Goal: Information Seeking & Learning: Learn about a topic

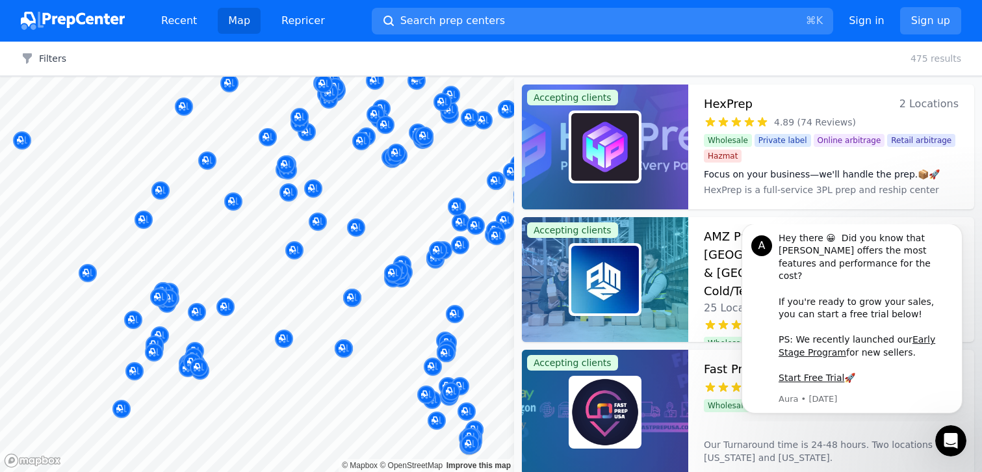
click at [370, 355] on div at bounding box center [324, 354] width 250 height 10
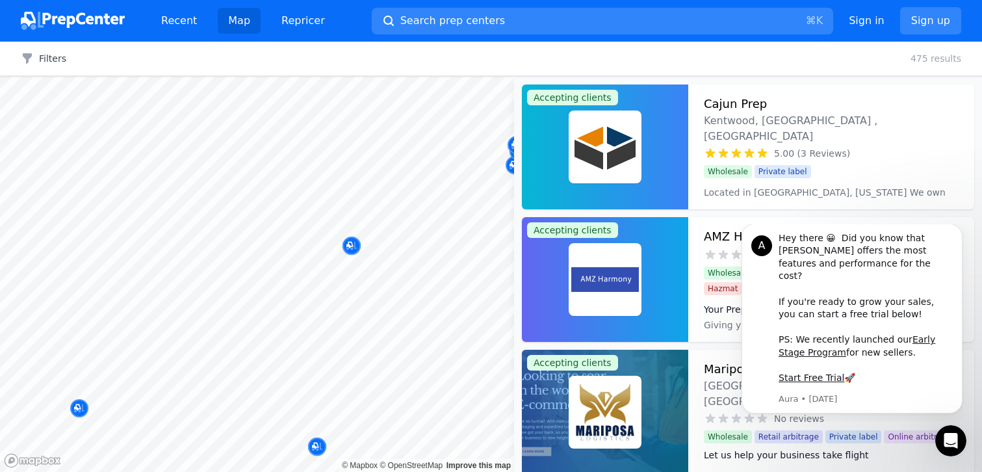
click at [339, 317] on body "Recent Map Repricer Search prep centers ⌘ K Open main menu Sign in Sign up Filt…" at bounding box center [491, 236] width 982 height 472
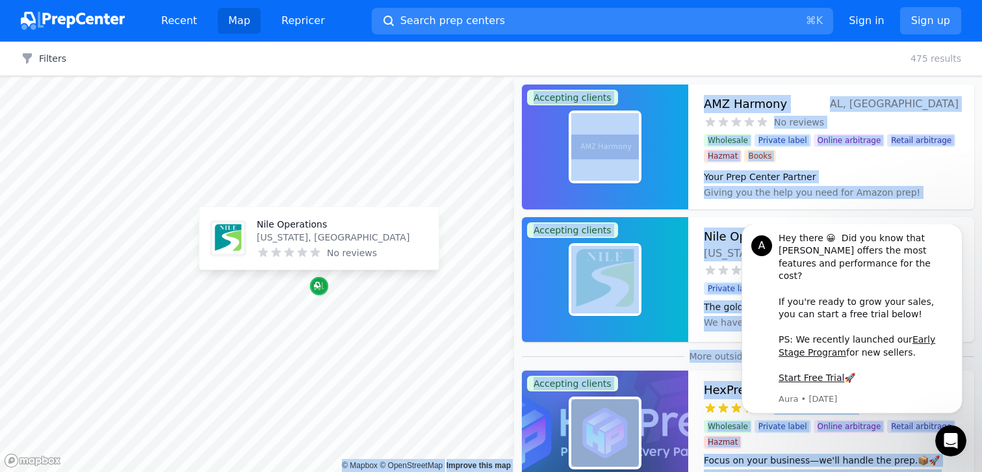
click at [318, 288] on icon "Map marker" at bounding box center [319, 286] width 10 height 8
click at [627, 60] on div "Filters Clear all 475 results" at bounding box center [491, 59] width 982 height 34
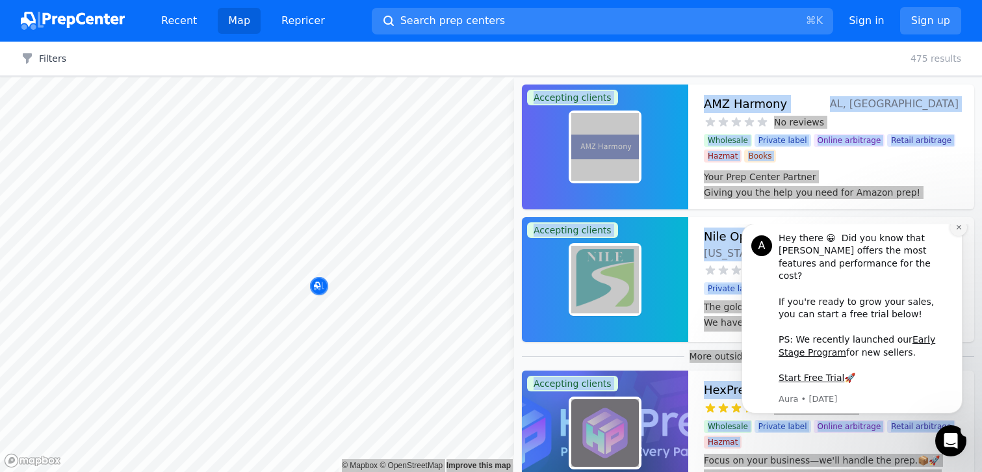
click at [964, 235] on button "Dismiss notification" at bounding box center [958, 227] width 17 height 17
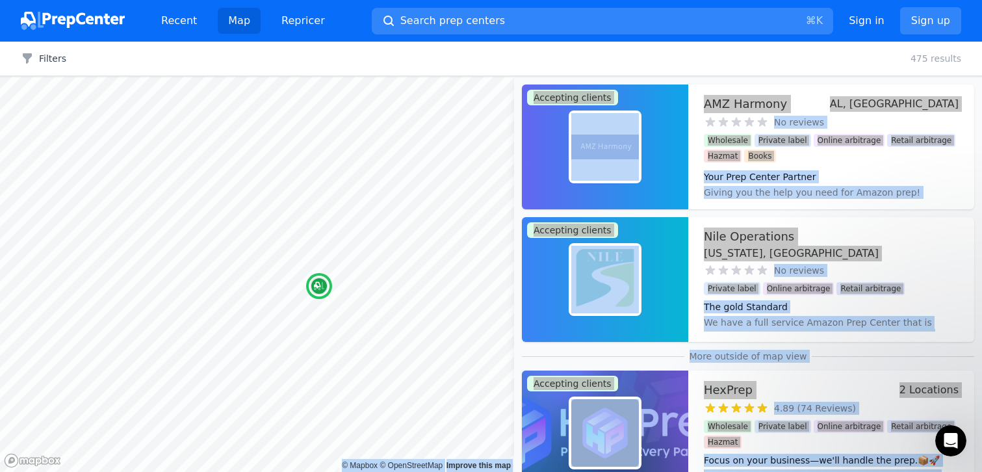
click at [726, 232] on h3 "Nile Operations" at bounding box center [749, 236] width 90 height 18
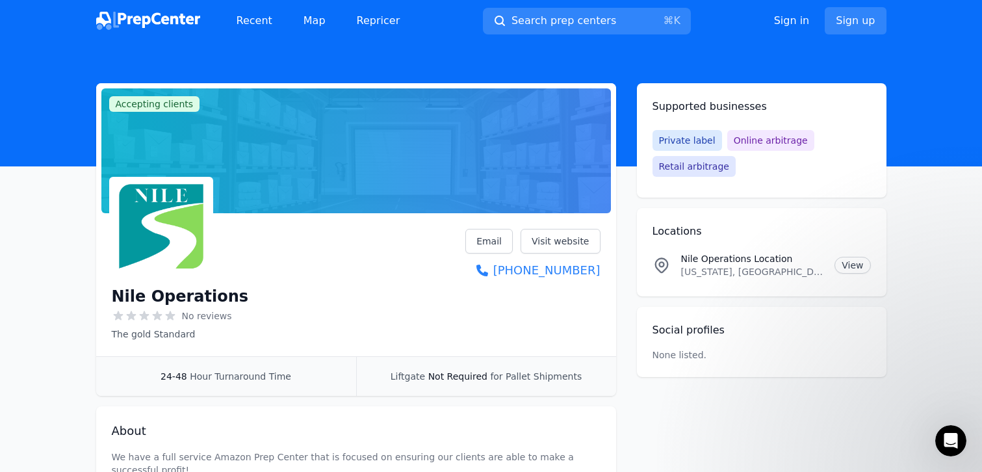
click at [615, 357] on div "Liftgate Not Required for Pallet Shipments" at bounding box center [486, 376] width 260 height 39
click at [547, 236] on link "Visit website" at bounding box center [561, 241] width 80 height 25
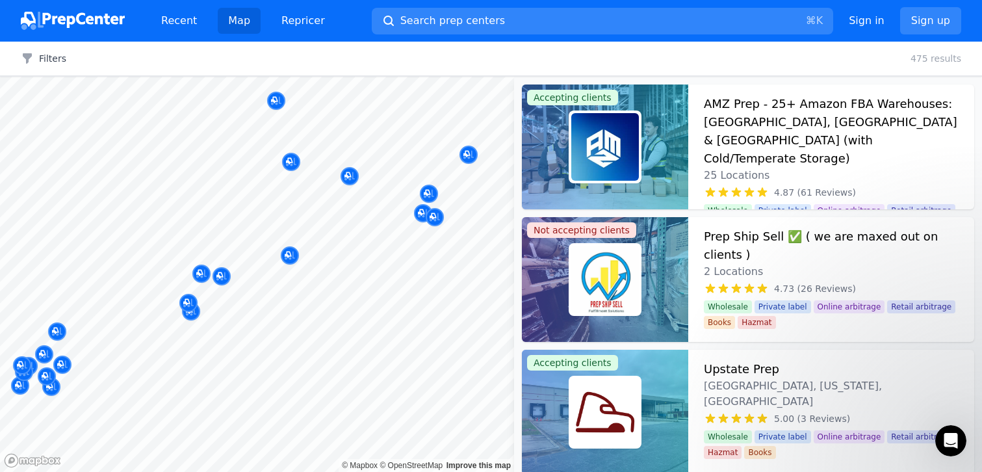
click at [388, 242] on div at bounding box center [395, 247] width 250 height 10
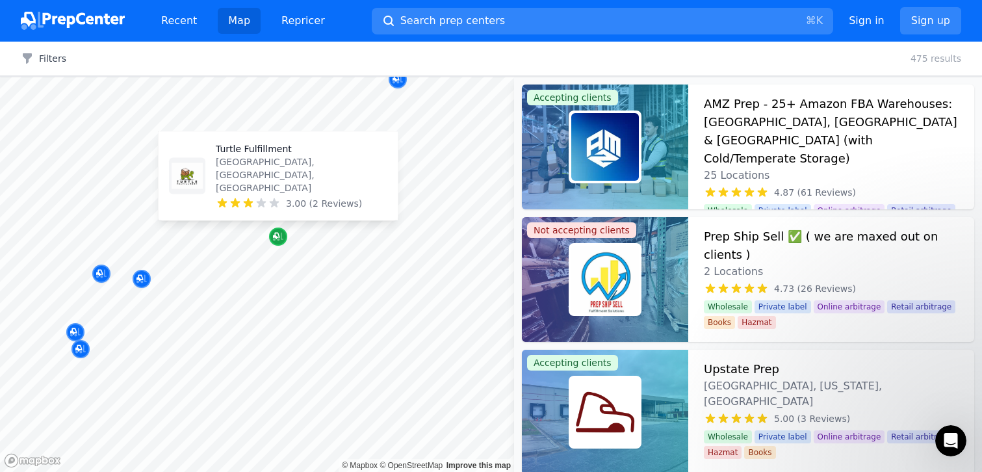
click at [273, 237] on icon "Map marker" at bounding box center [276, 236] width 6 height 6
click at [276, 235] on icon "Map marker" at bounding box center [278, 236] width 10 height 13
click at [278, 239] on icon "Map marker" at bounding box center [278, 237] width 10 height 8
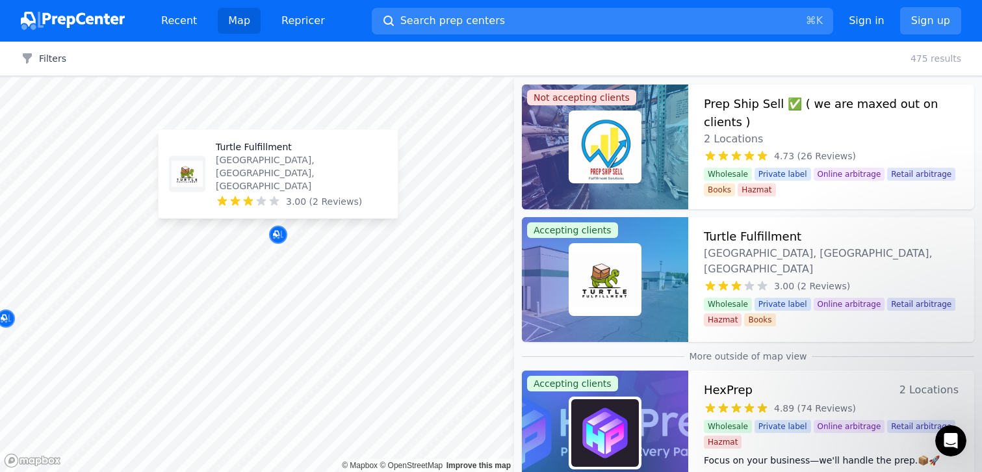
click at [246, 183] on p "[GEOGRAPHIC_DATA], [GEOGRAPHIC_DATA], [GEOGRAPHIC_DATA]" at bounding box center [302, 172] width 172 height 39
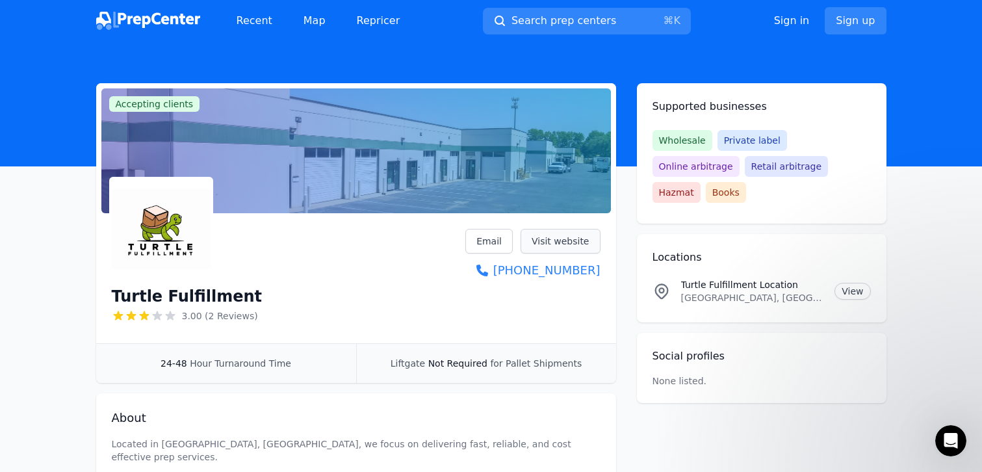
click at [565, 245] on link "Visit website" at bounding box center [561, 241] width 80 height 25
